Goal: Download file/media

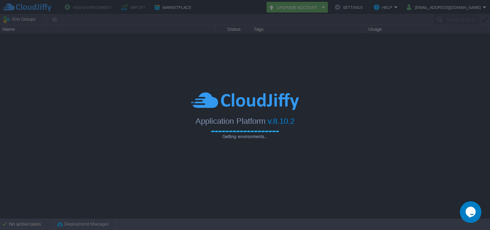
type input "Search (Ctrl+F)"
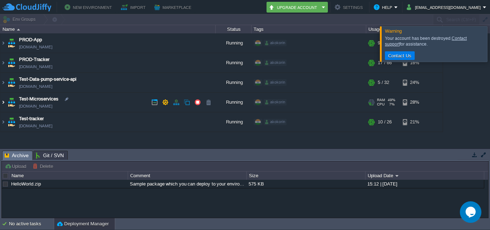
click at [2, 105] on img at bounding box center [3, 102] width 6 height 19
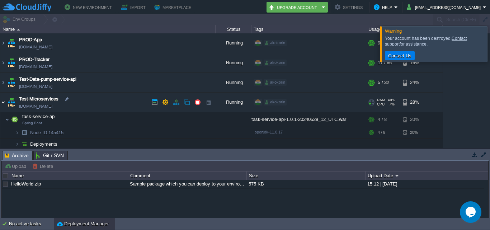
click at [2, 104] on img at bounding box center [3, 102] width 6 height 19
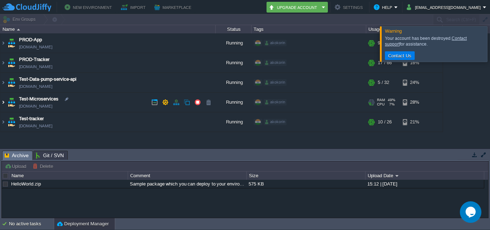
click at [2, 104] on img at bounding box center [3, 102] width 6 height 19
click at [3, 103] on img at bounding box center [3, 102] width 6 height 19
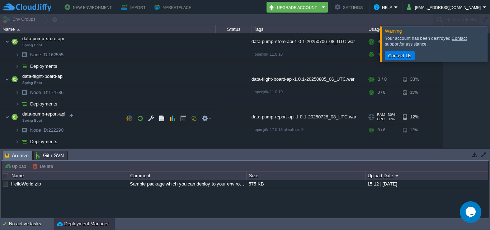
scroll to position [215, 0]
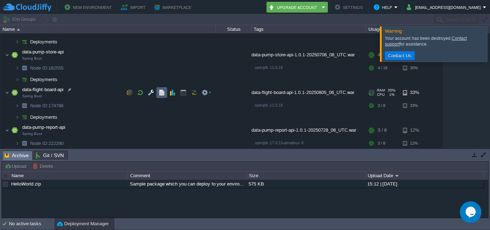
click at [164, 93] on button "button" at bounding box center [162, 92] width 6 height 6
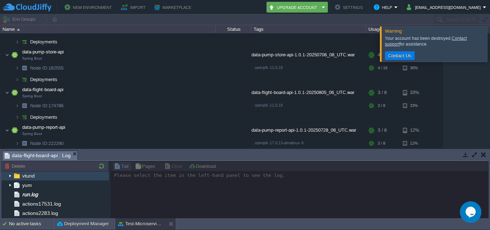
scroll to position [36, 0]
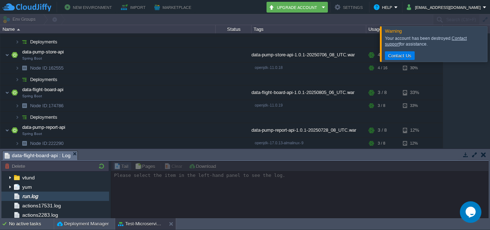
click at [34, 193] on div "run.log" at bounding box center [55, 196] width 108 height 9
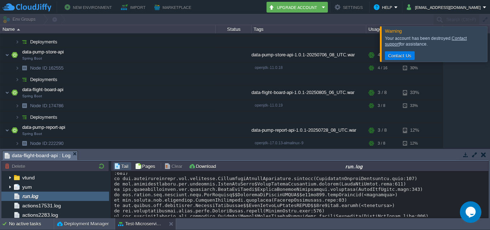
scroll to position [6162, 0]
click at [191, 167] on button "Download" at bounding box center [203, 166] width 29 height 6
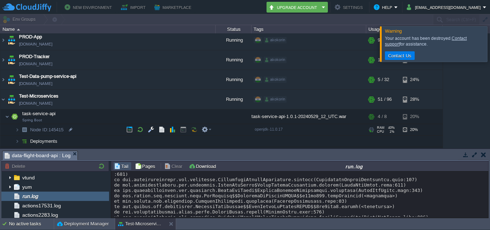
scroll to position [0, 0]
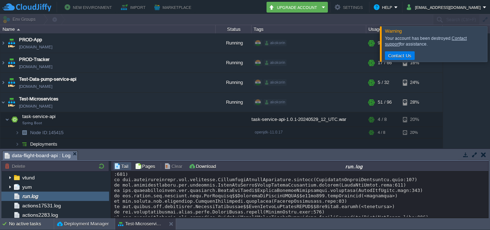
click at [490, 45] on div at bounding box center [499, 43] width 0 height 35
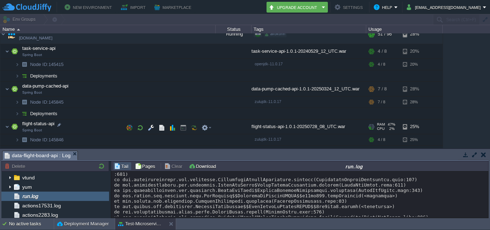
scroll to position [72, 0]
